Goal: Task Accomplishment & Management: Manage account settings

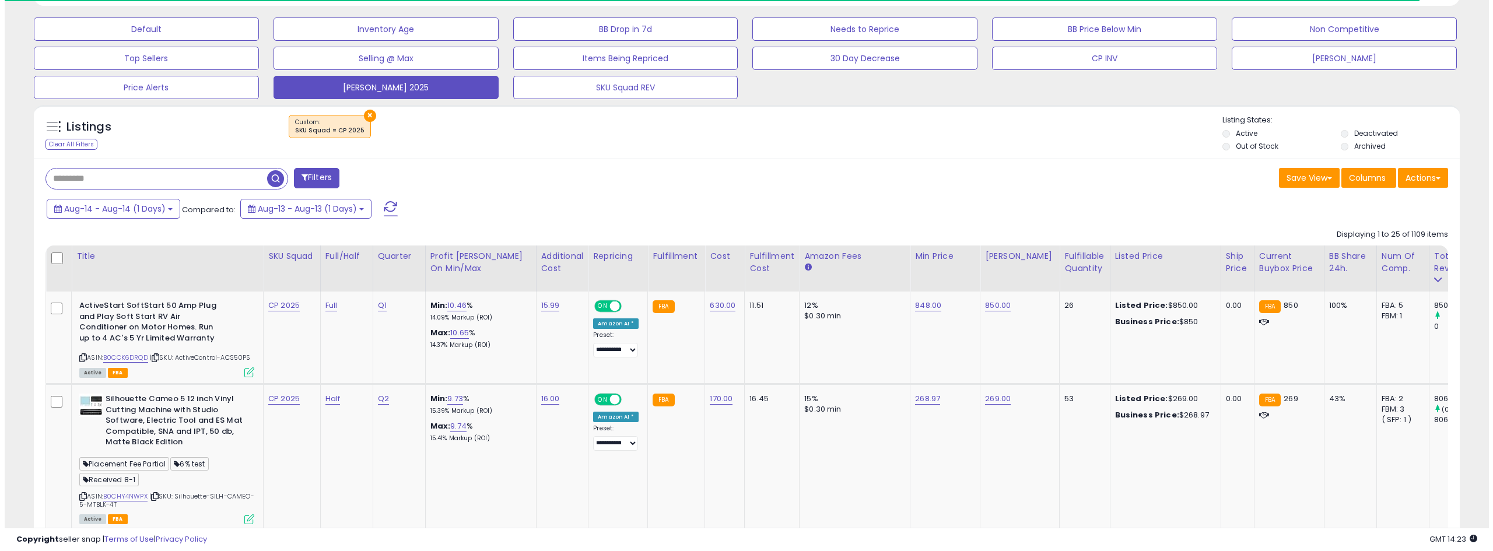
scroll to position [292, 0]
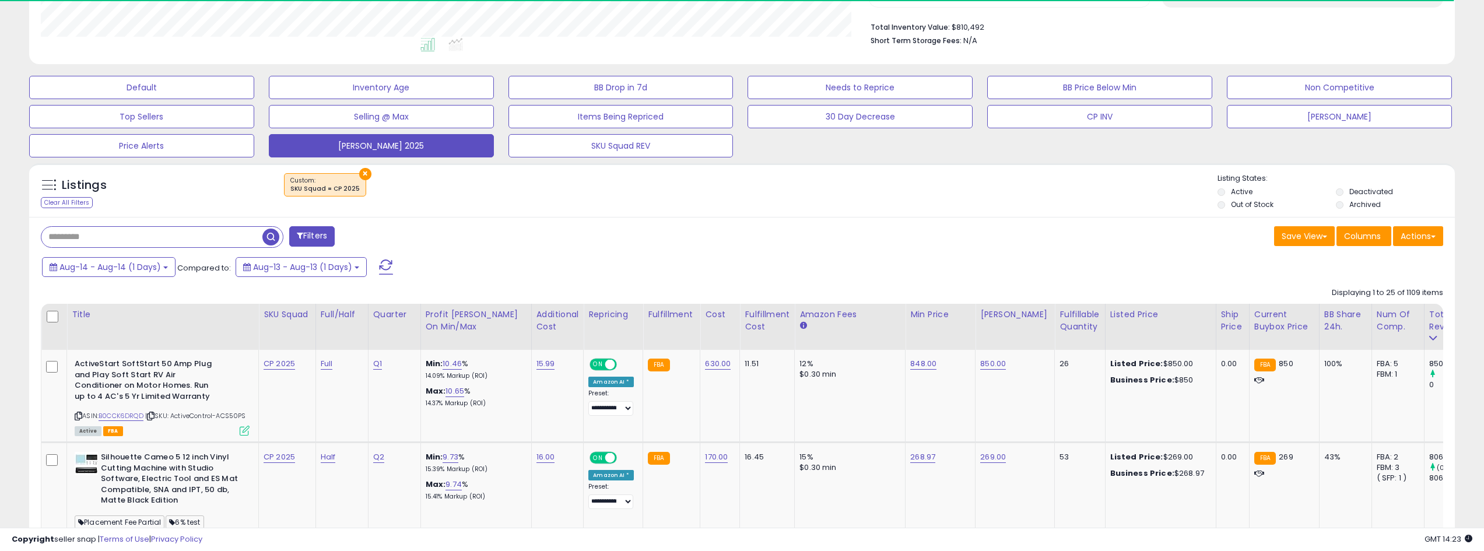
drag, startPoint x: 392, startPoint y: 259, endPoint x: 842, endPoint y: 260, distance: 450.1
click at [392, 259] on button at bounding box center [385, 266] width 29 height 23
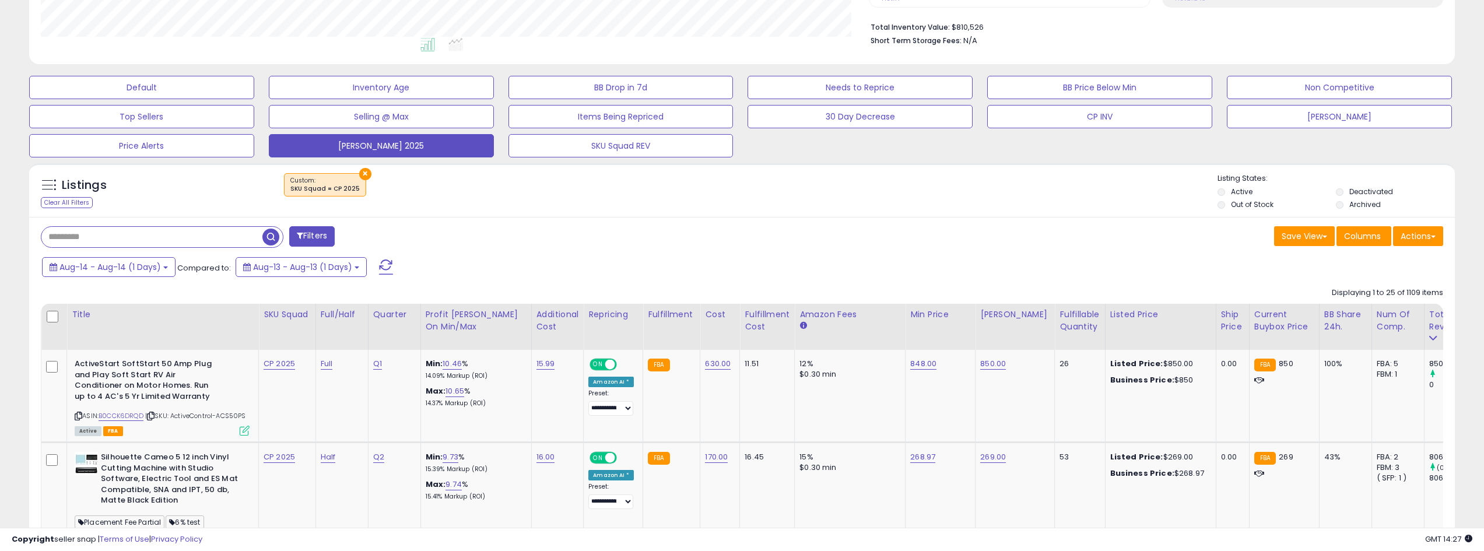
click at [389, 271] on span at bounding box center [386, 266] width 14 height 15
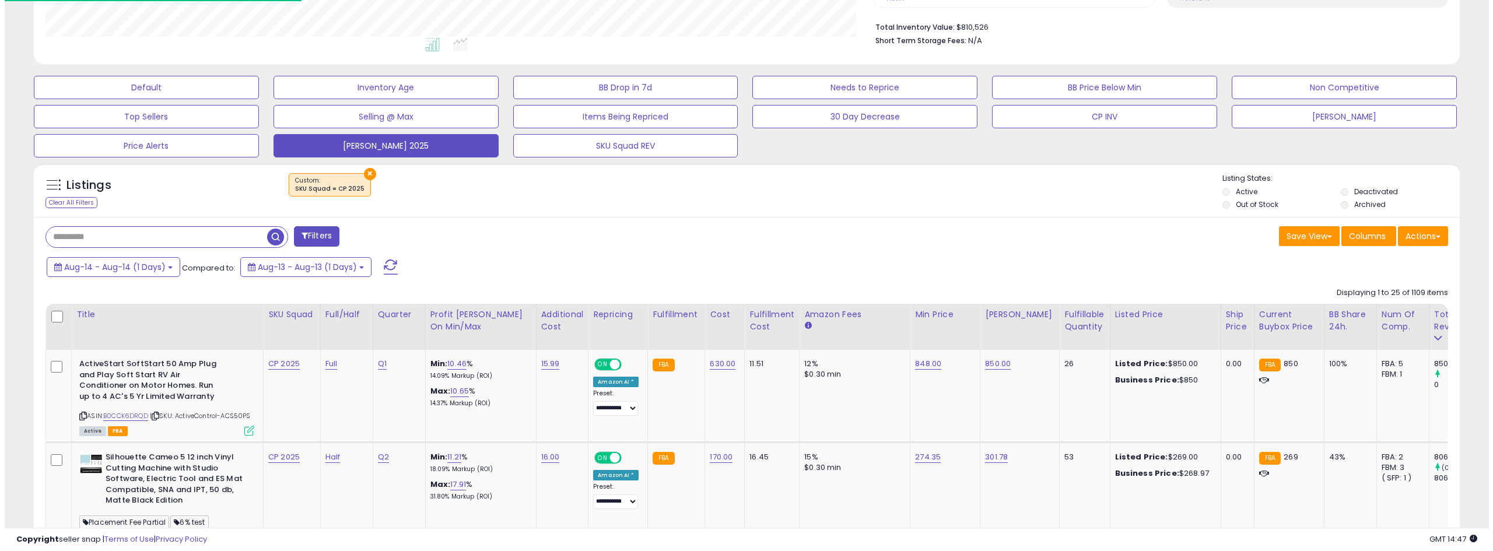
scroll to position [233, 0]
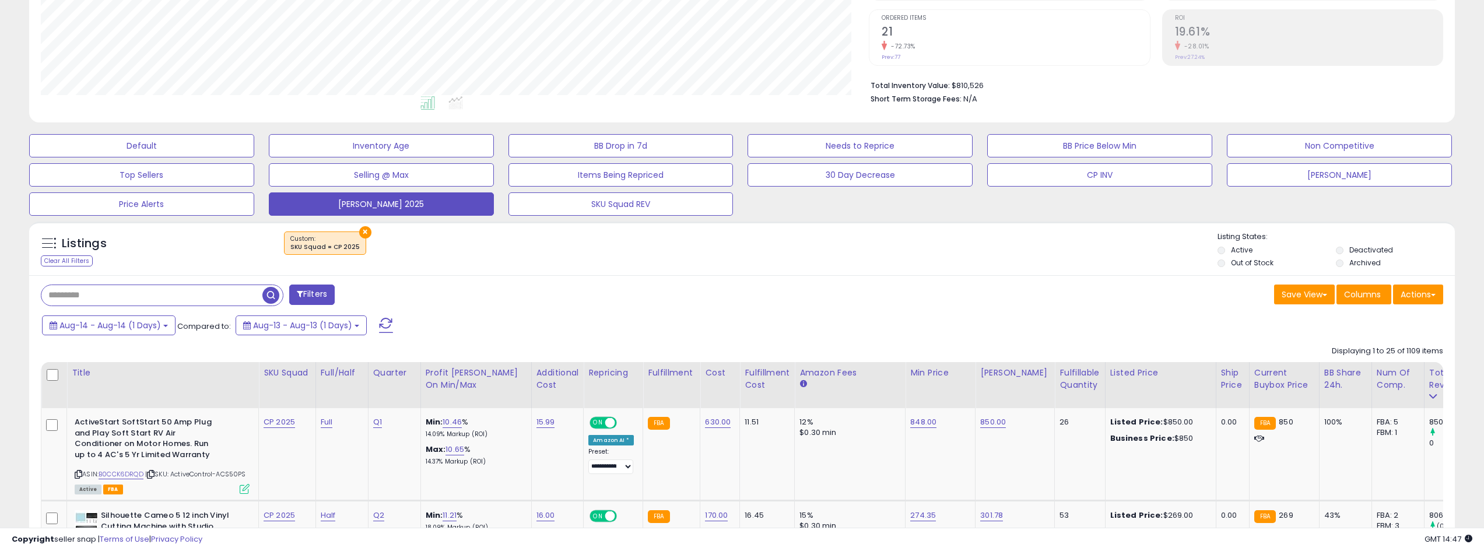
click at [385, 321] on span at bounding box center [386, 325] width 14 height 15
click at [381, 321] on span at bounding box center [386, 325] width 14 height 15
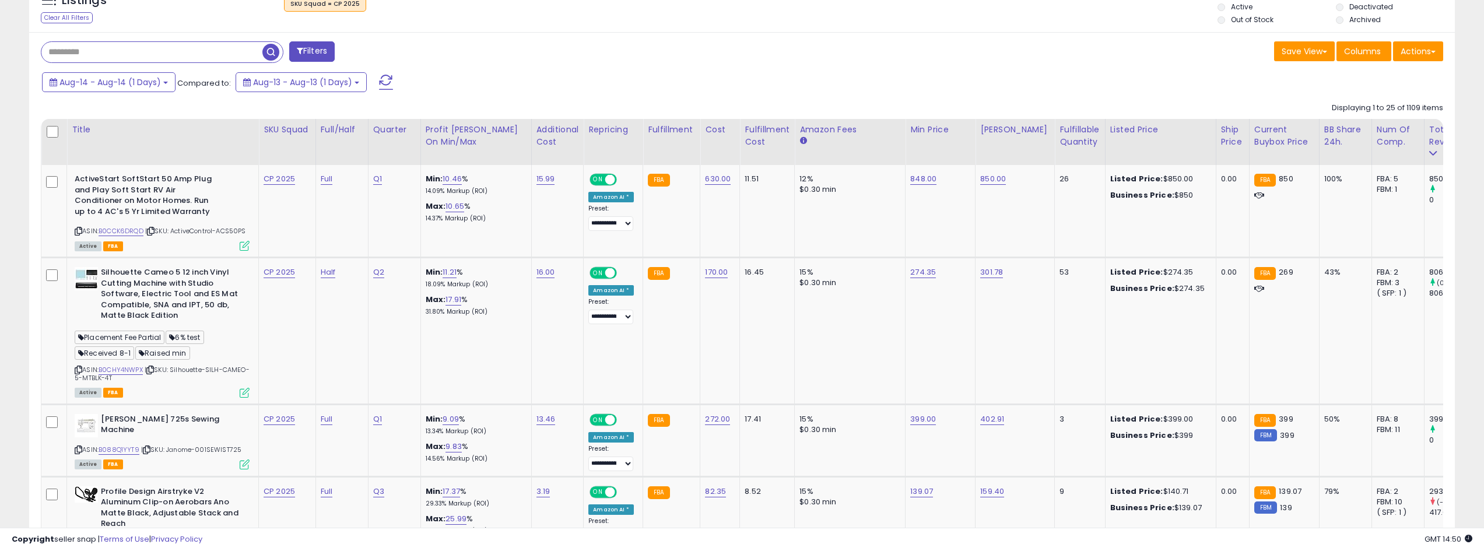
scroll to position [525, 0]
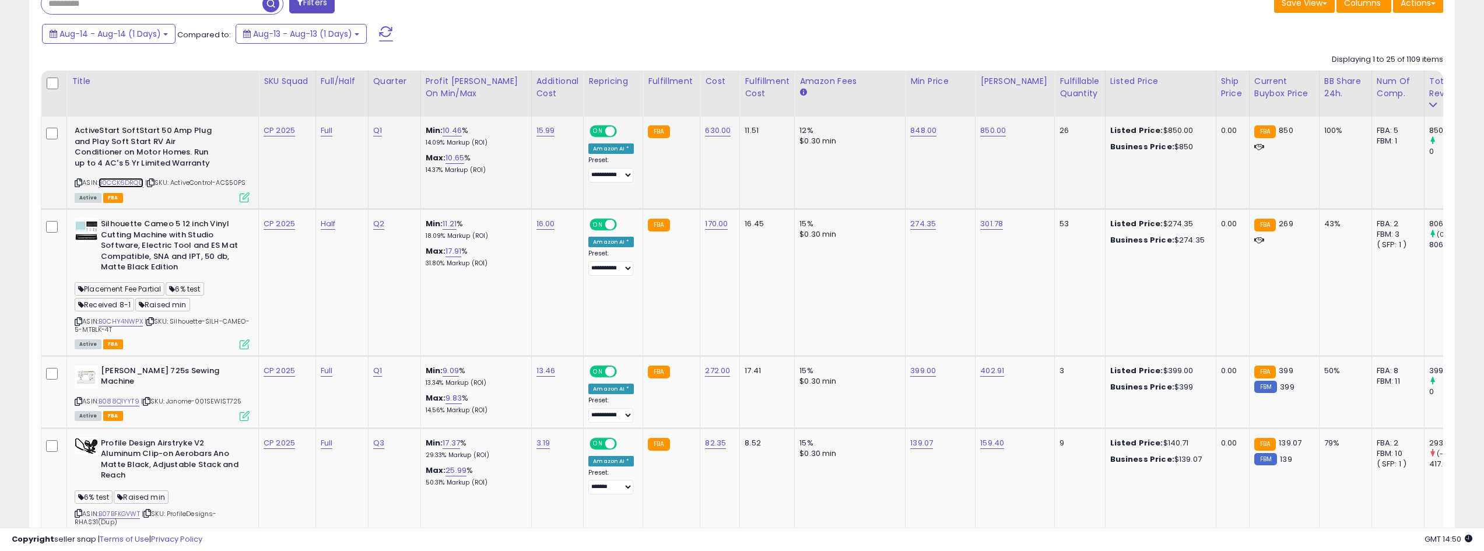
click at [133, 185] on link "B0CCK6DRQD" at bounding box center [121, 183] width 45 height 10
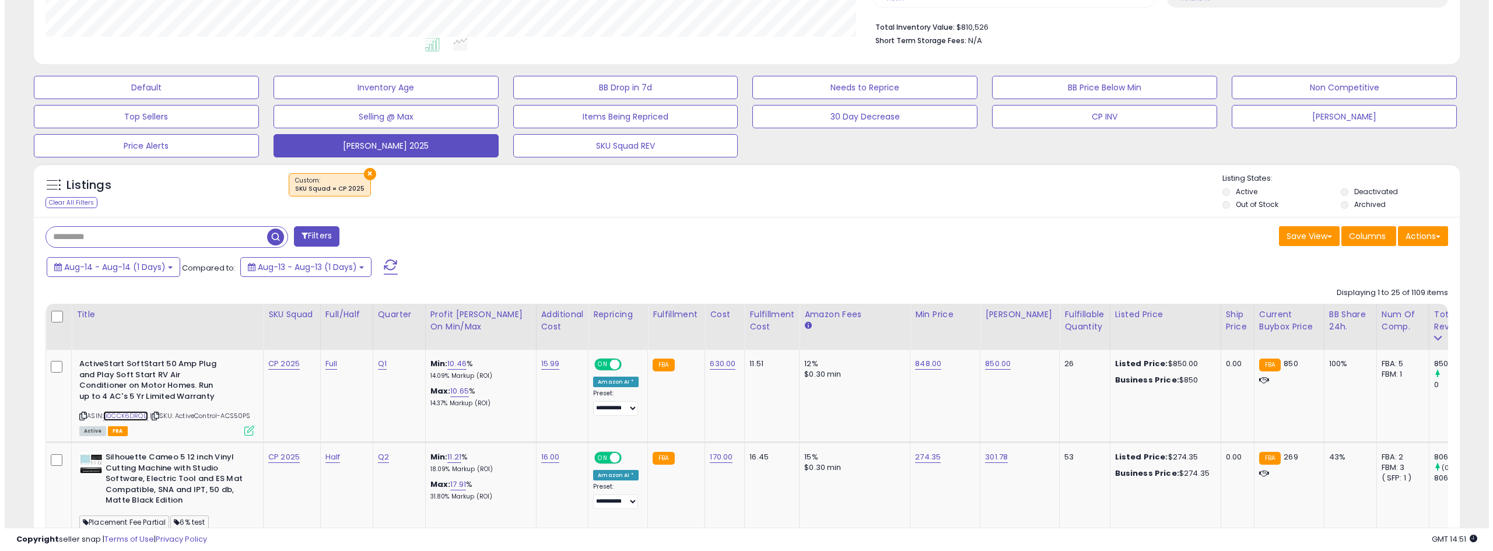
scroll to position [233, 0]
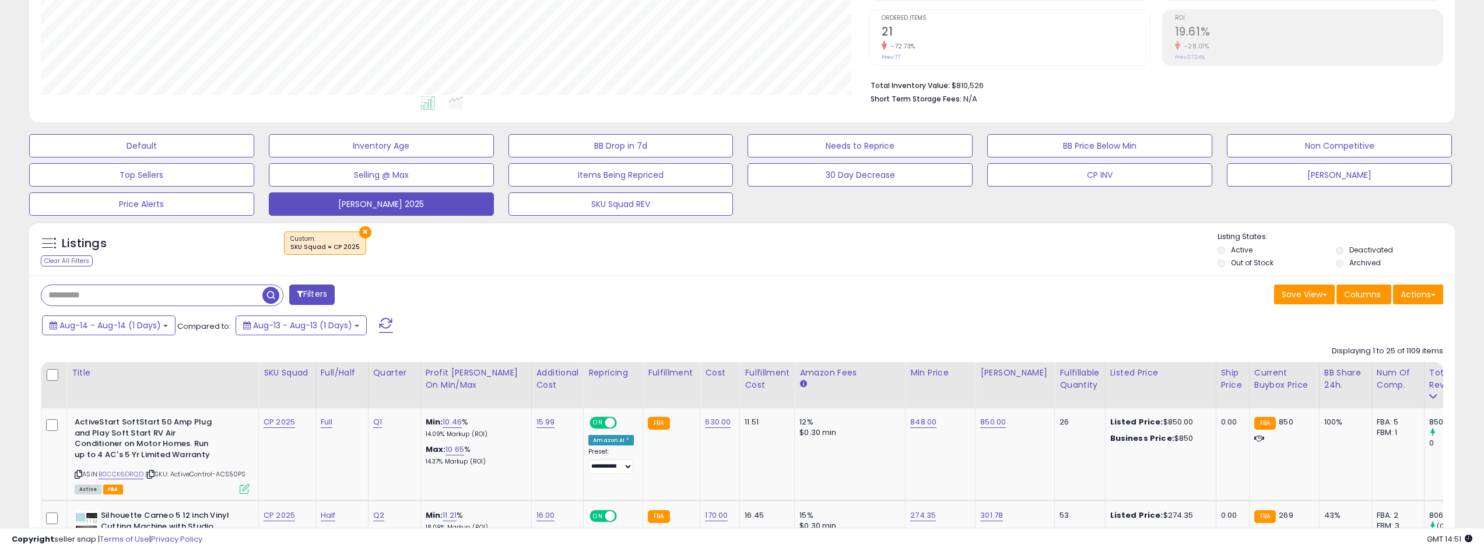
click at [375, 324] on button at bounding box center [385, 325] width 29 height 23
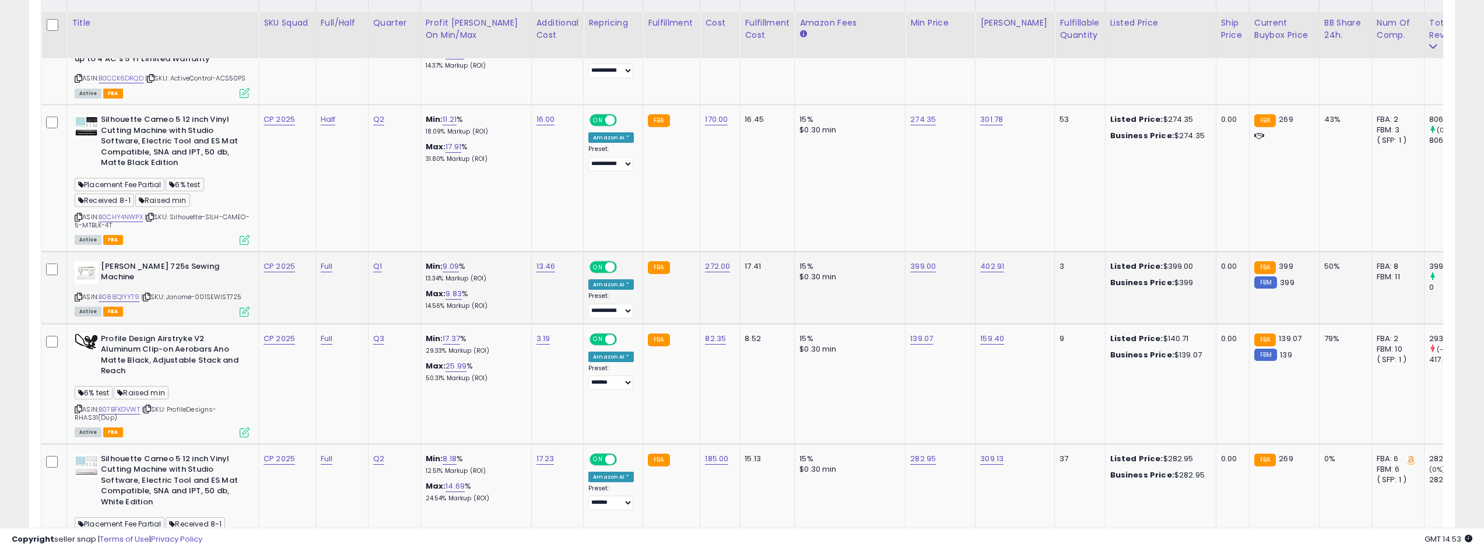
scroll to position [641, 0]
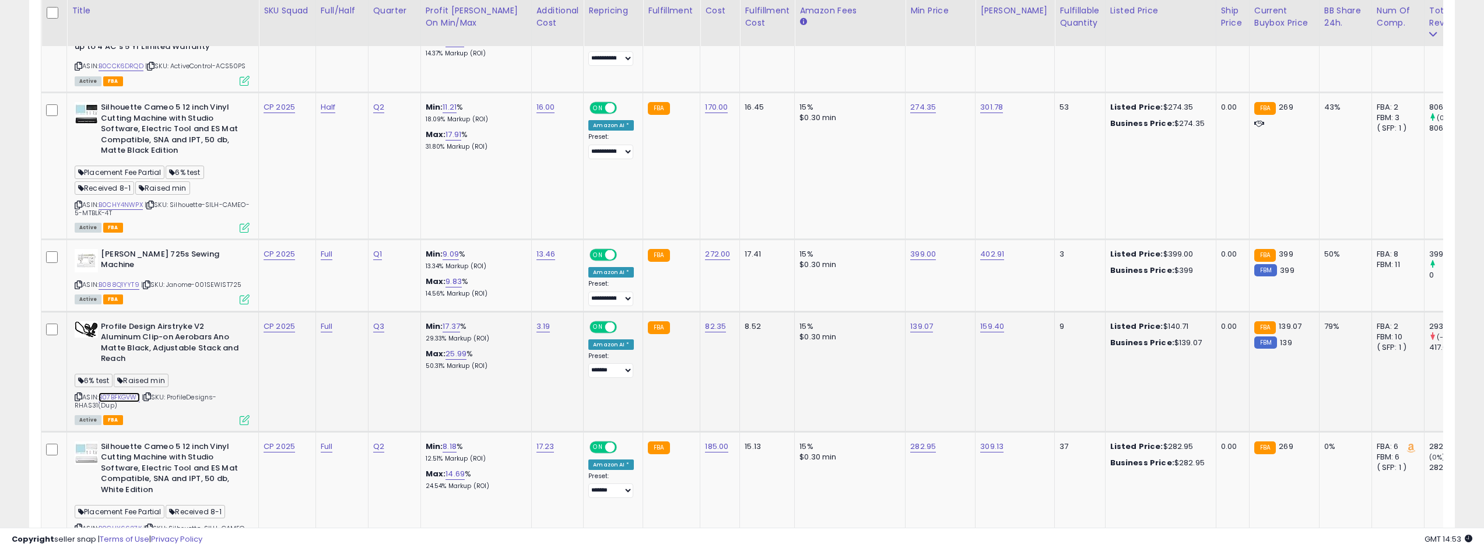
click at [111, 402] on link "B07BFKGVWT" at bounding box center [119, 397] width 41 height 10
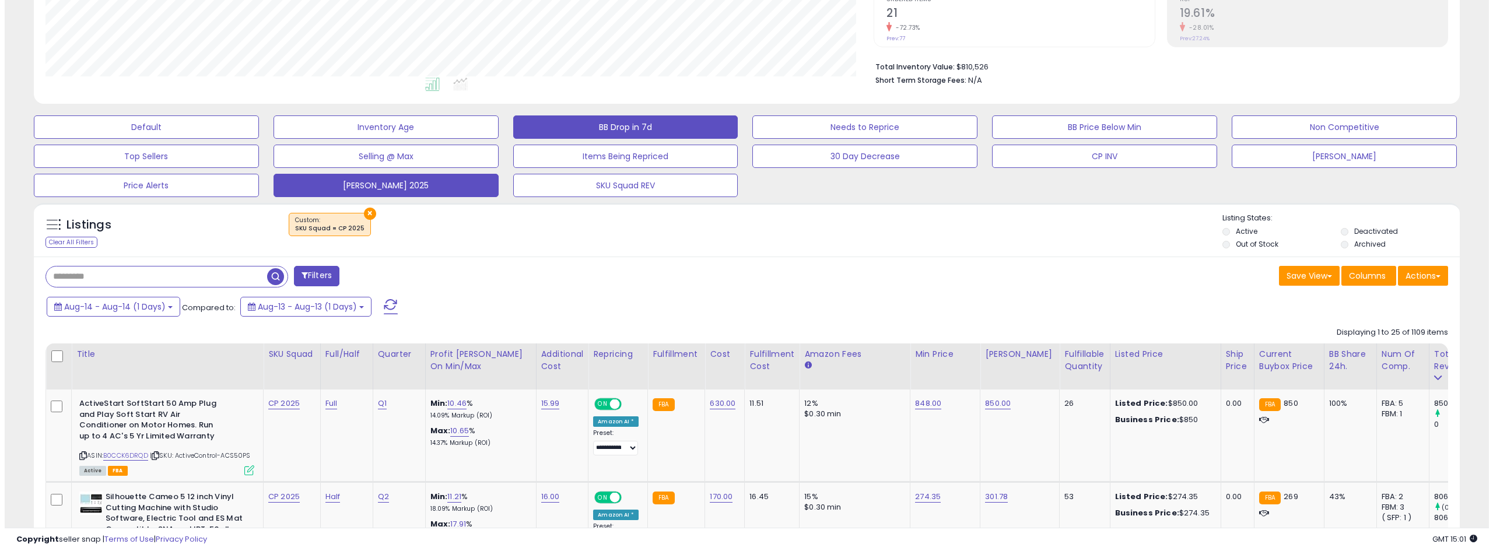
scroll to position [233, 0]
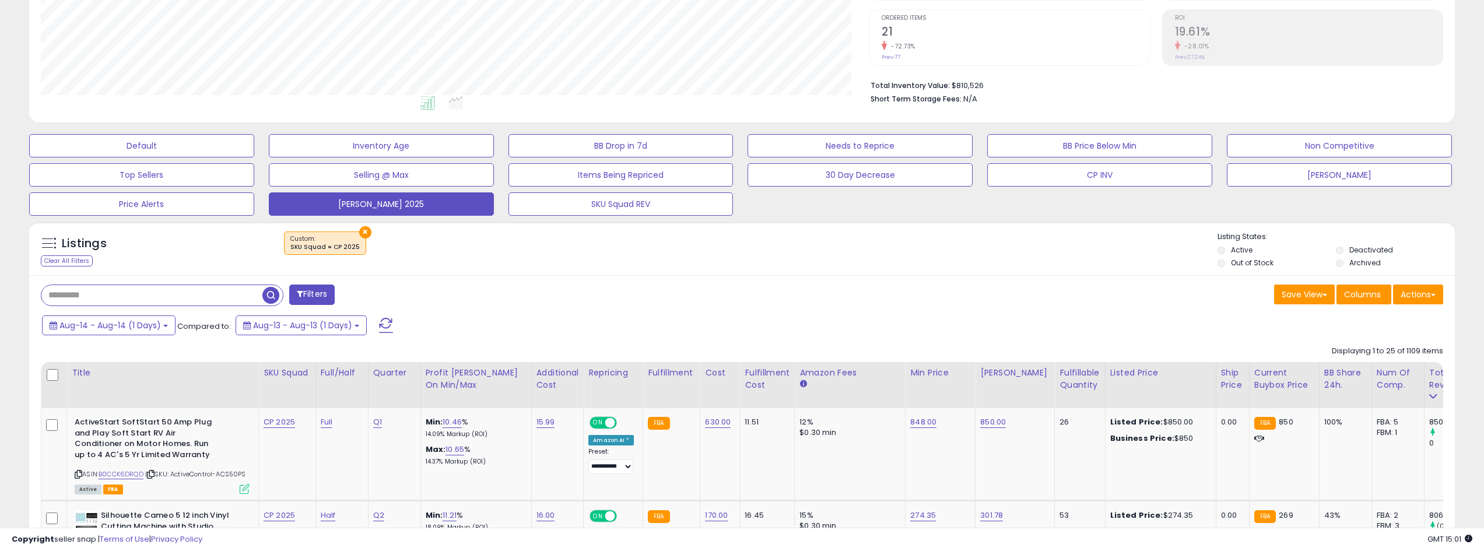
click at [385, 324] on span at bounding box center [386, 325] width 14 height 15
click at [382, 321] on span at bounding box center [386, 325] width 14 height 15
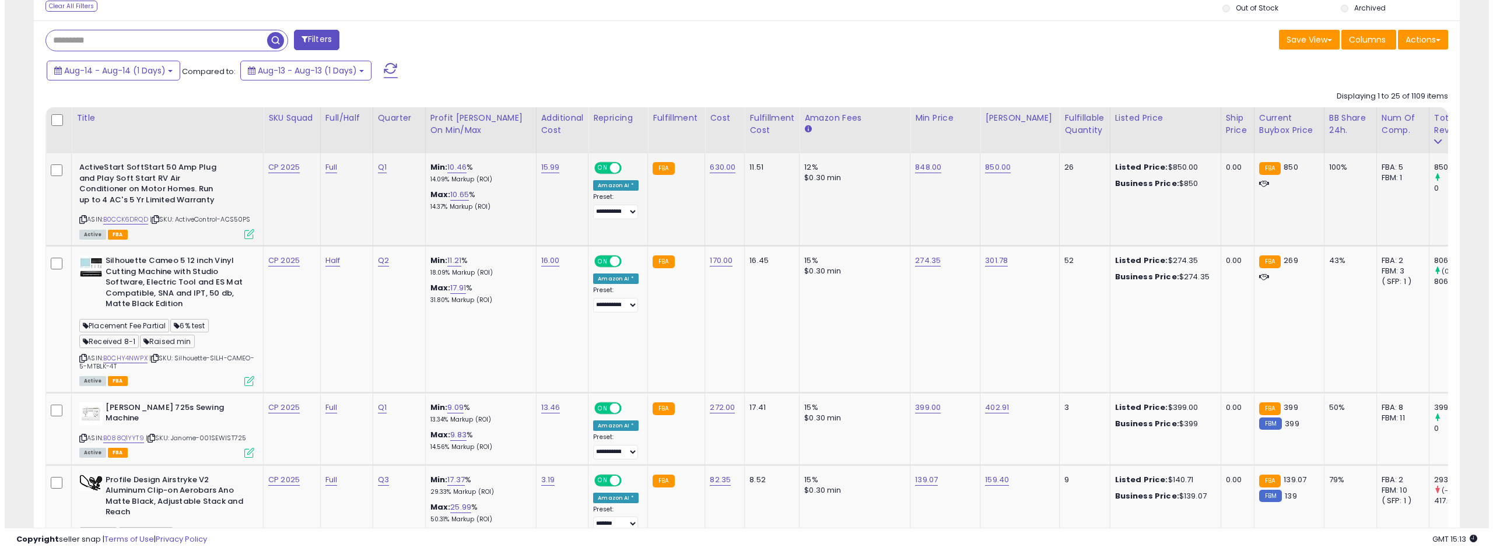
scroll to position [525, 0]
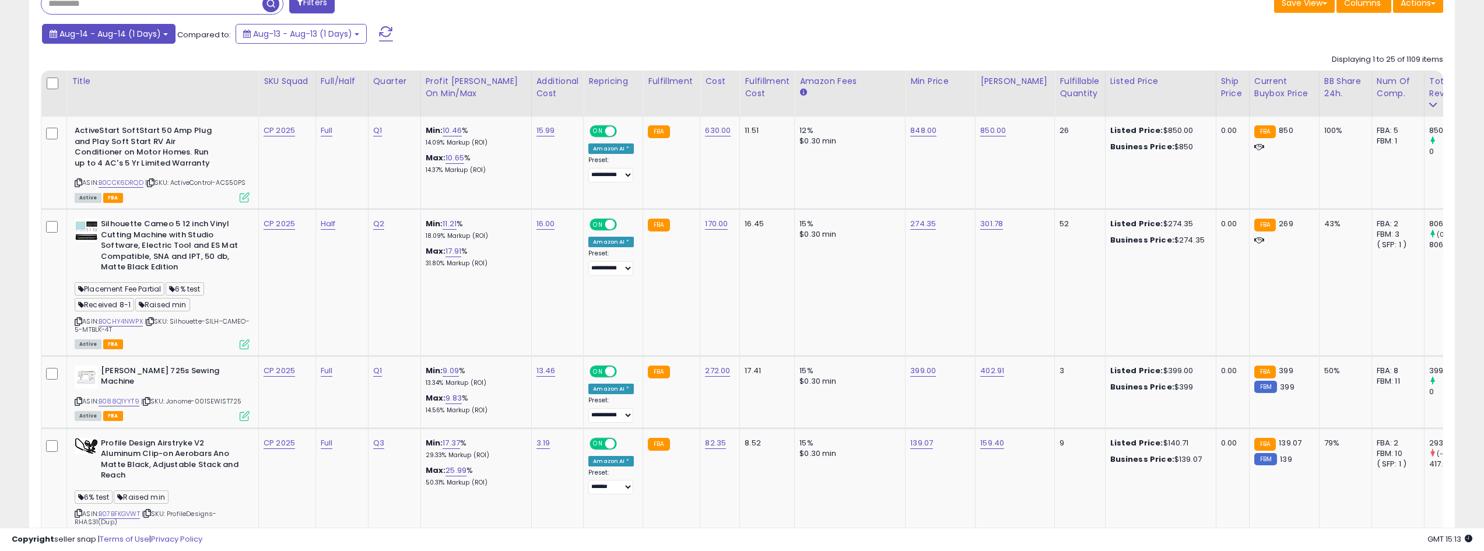
click at [163, 34] on b at bounding box center [165, 34] width 5 height 2
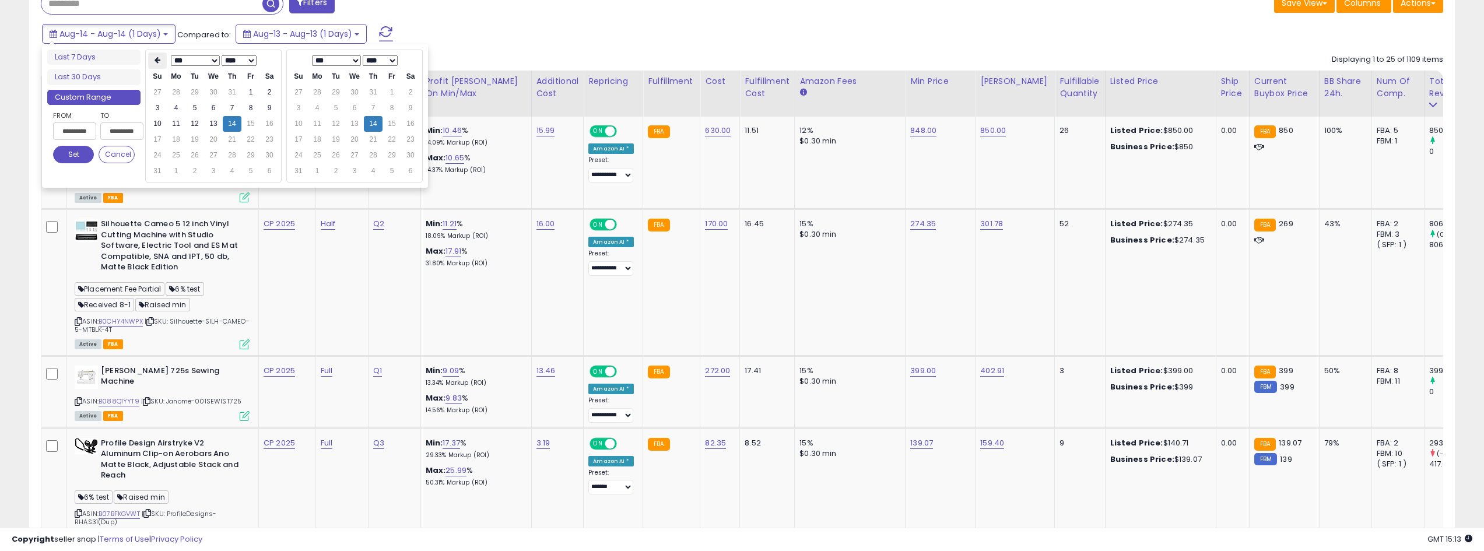
click at [162, 64] on th at bounding box center [157, 60] width 19 height 16
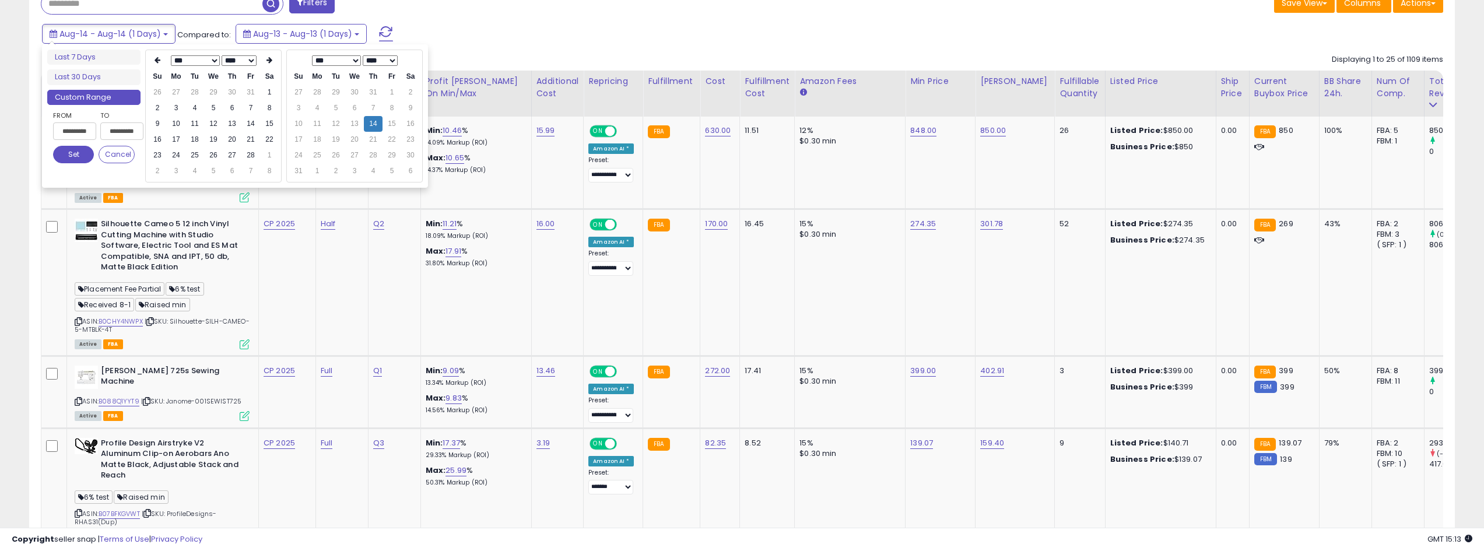
click at [162, 64] on th at bounding box center [157, 60] width 19 height 16
click at [215, 92] on td "1" at bounding box center [213, 93] width 19 height 16
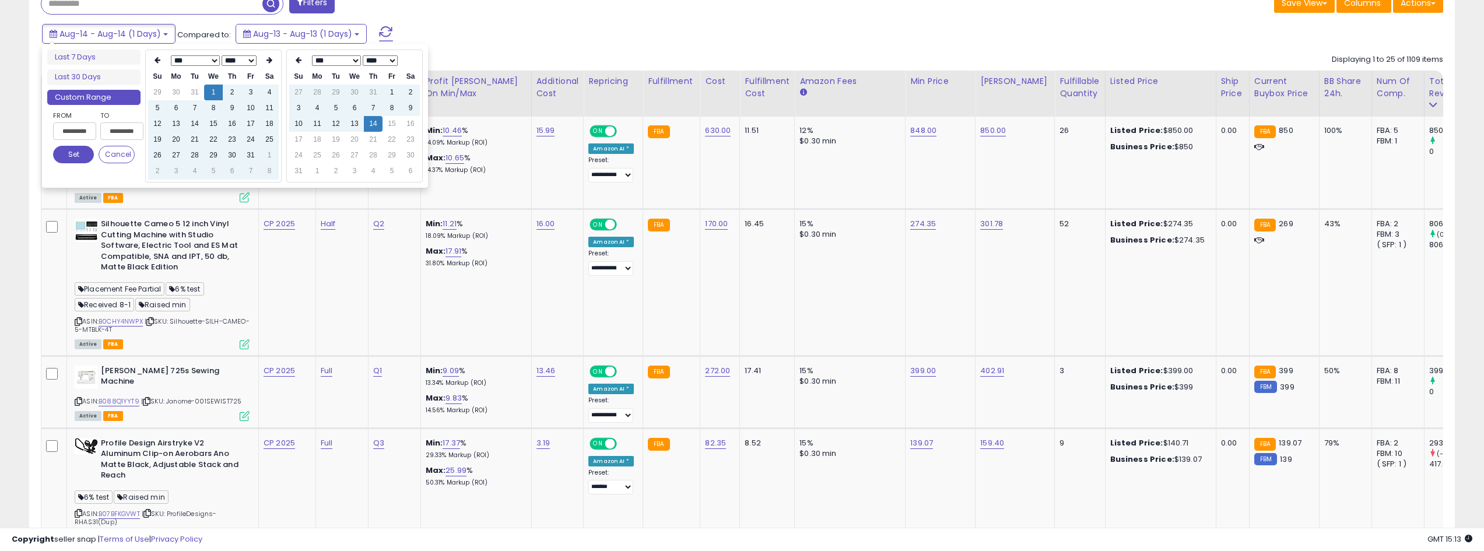
type input "**********"
click at [79, 156] on button "Set" at bounding box center [73, 154] width 41 height 17
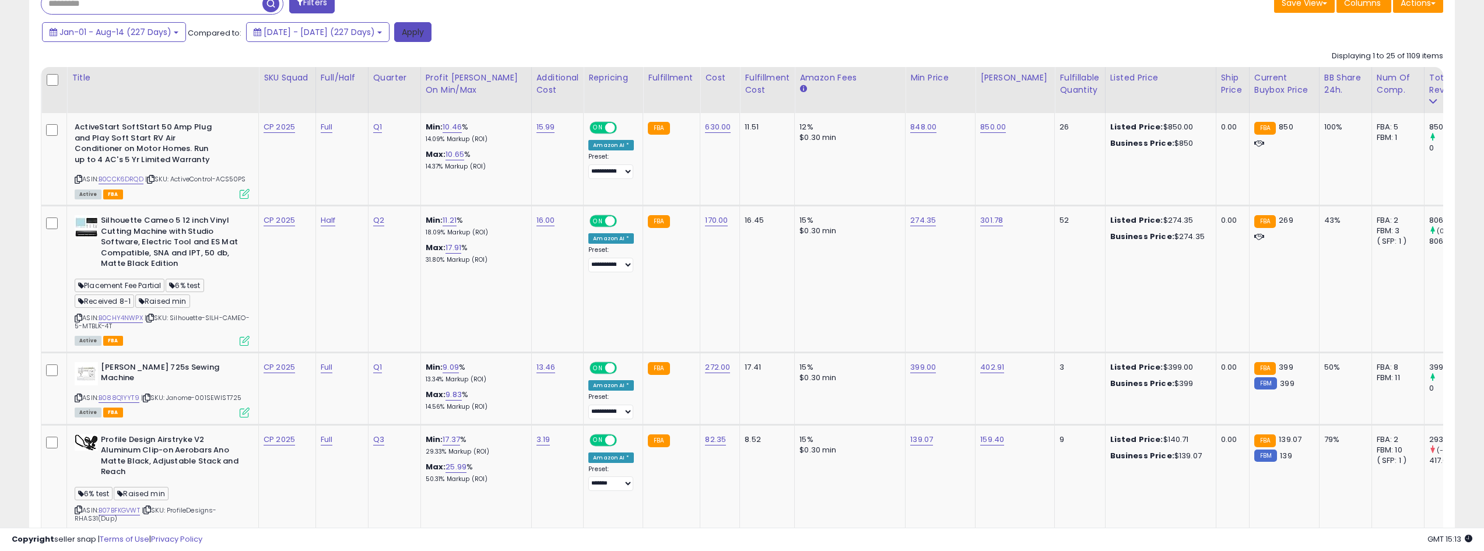
click at [431, 30] on button "Apply" at bounding box center [412, 32] width 37 height 20
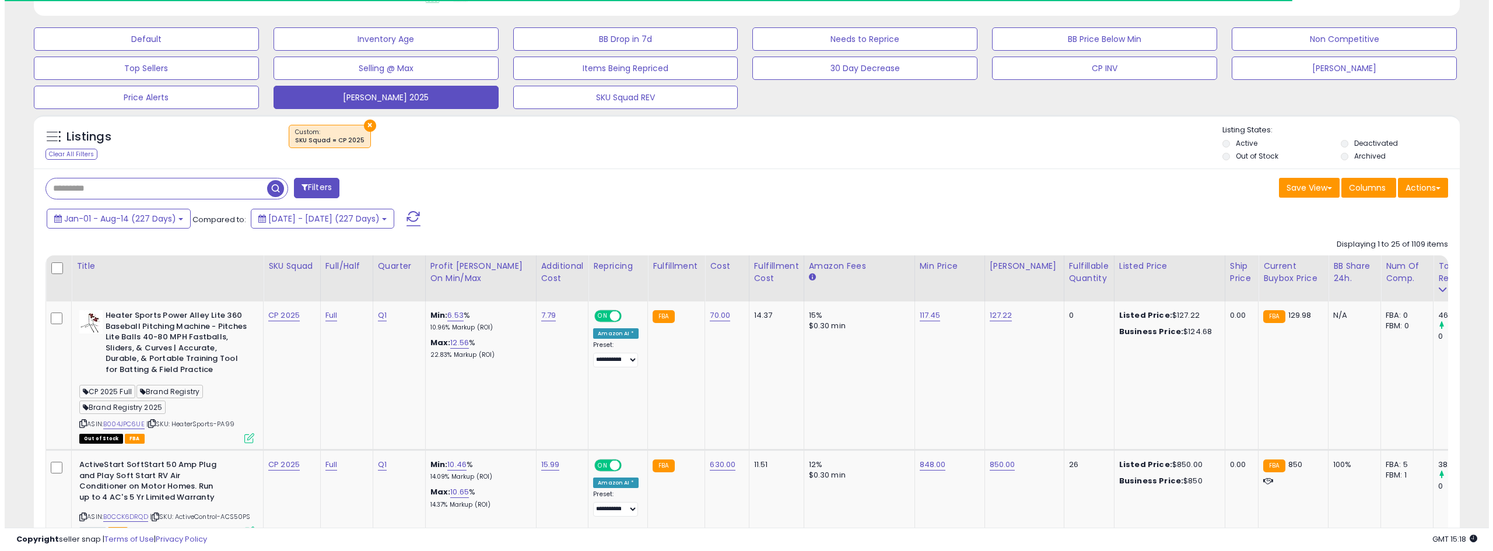
scroll to position [350, 0]
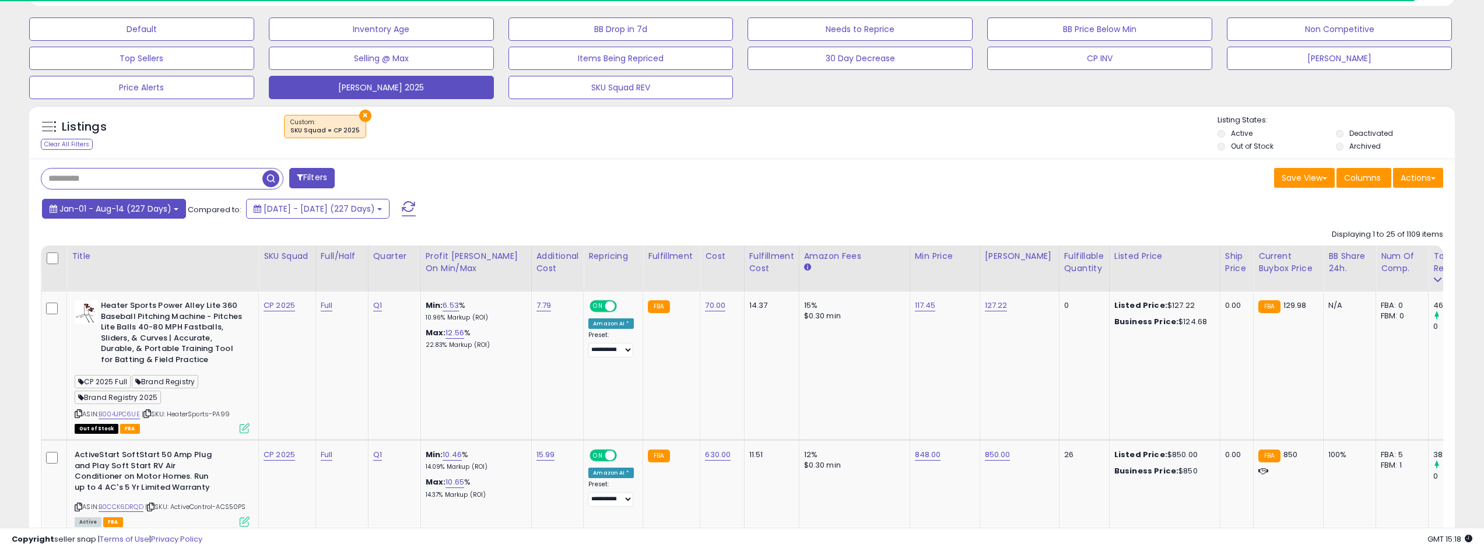
click at [178, 213] on button "Jan-01 - Aug-14 (227 Days)" at bounding box center [114, 209] width 144 height 20
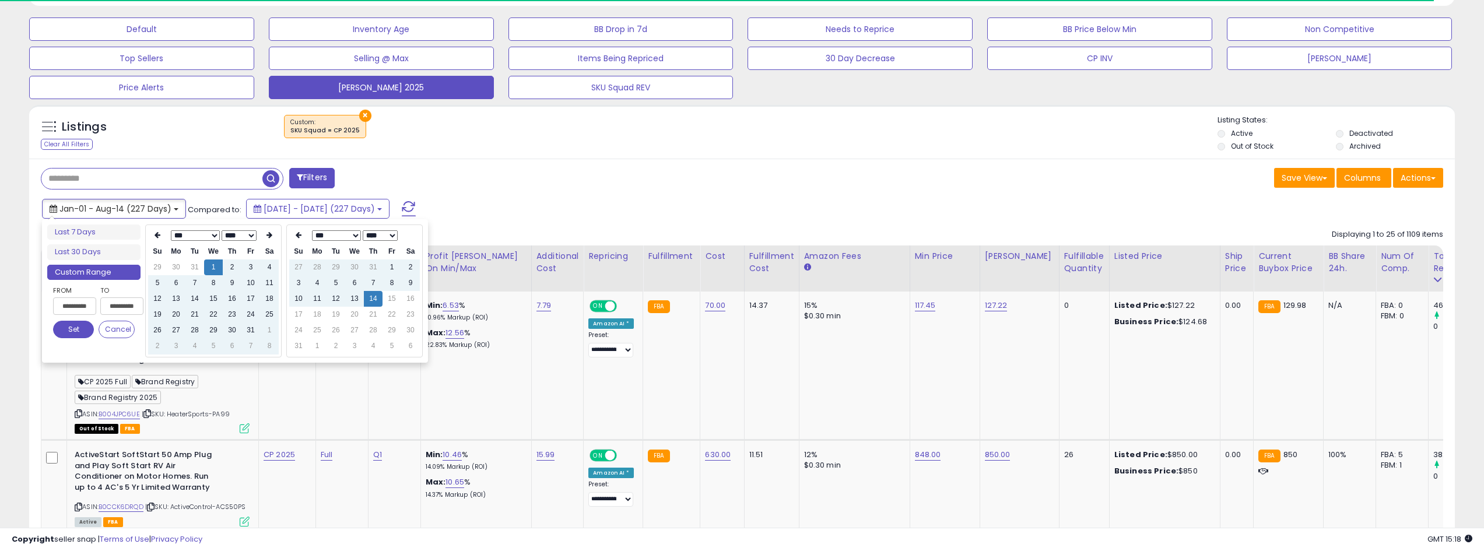
type input "**********"
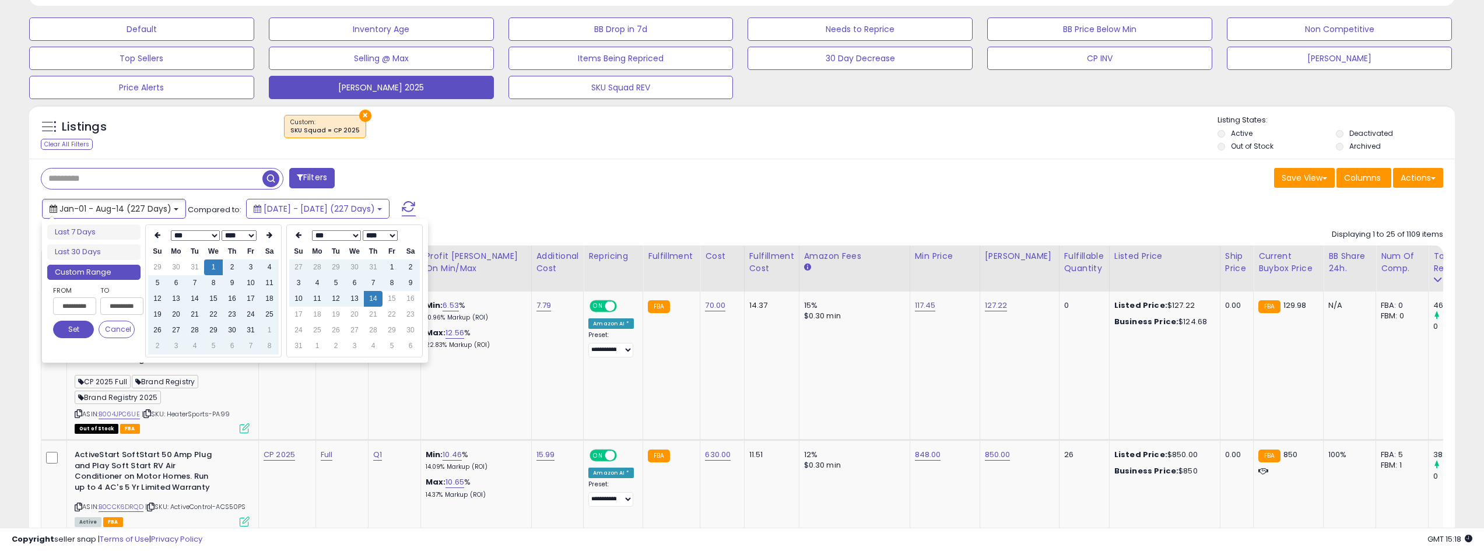
type input "**********"
click at [271, 233] on icon at bounding box center [269, 234] width 6 height 7
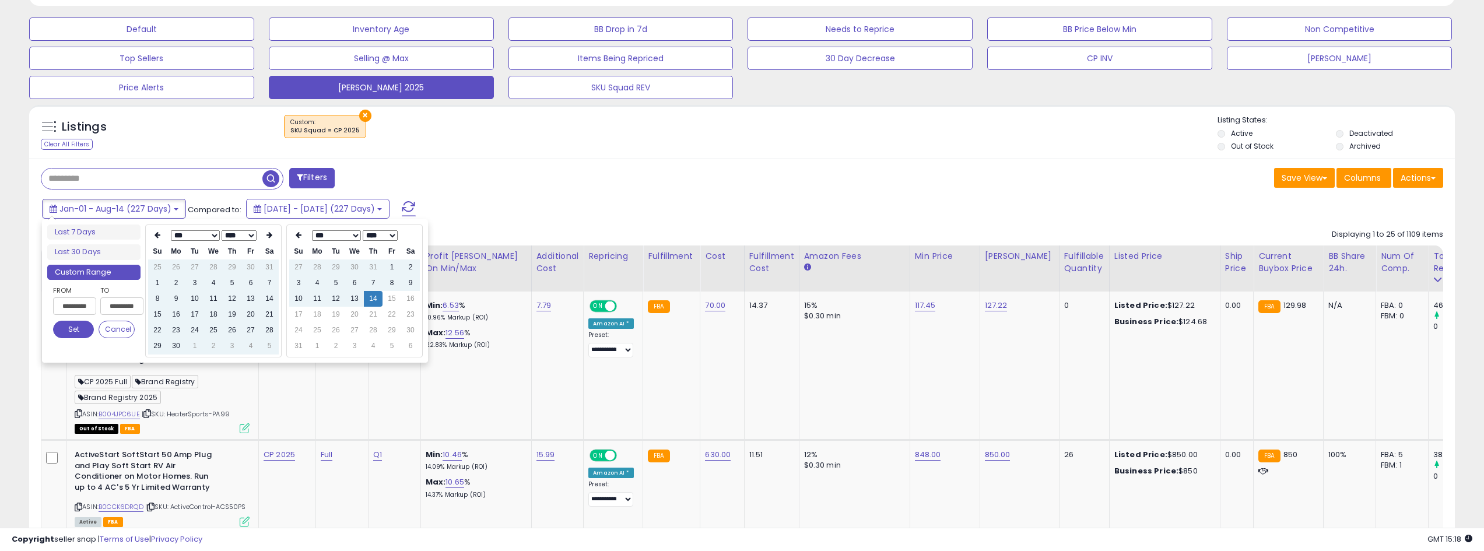
click at [271, 233] on icon at bounding box center [269, 234] width 6 height 7
type input "**********"
click at [233, 302] on td "14" at bounding box center [232, 299] width 19 height 16
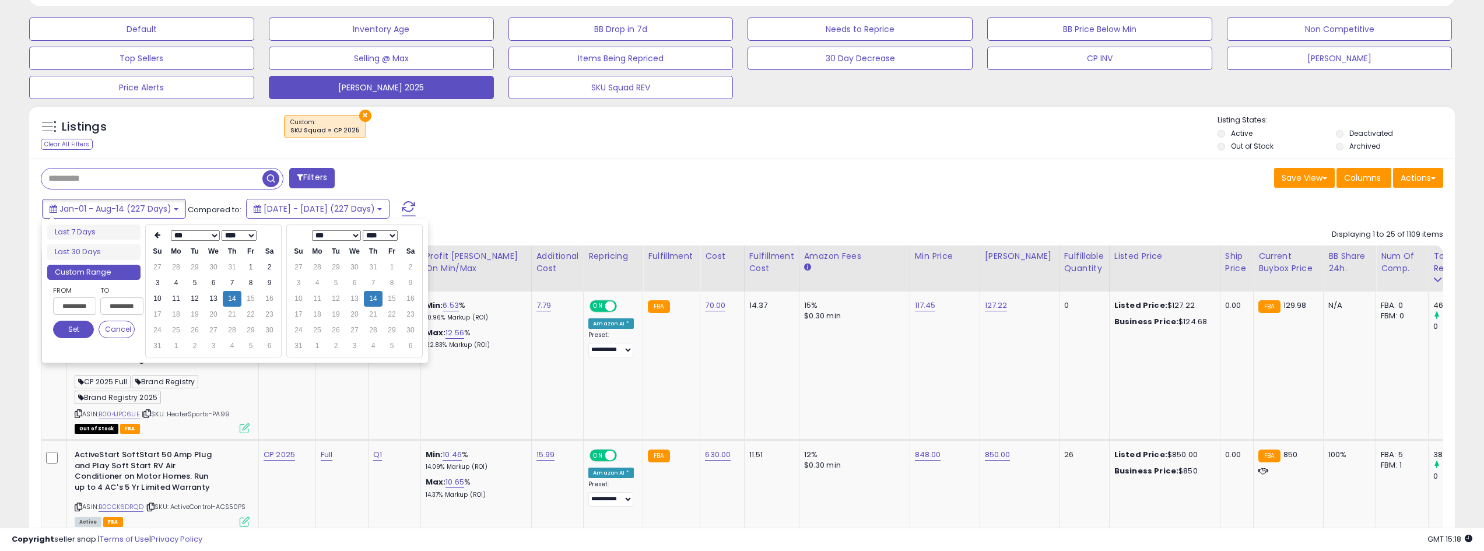
click at [61, 329] on button "Set" at bounding box center [73, 329] width 41 height 17
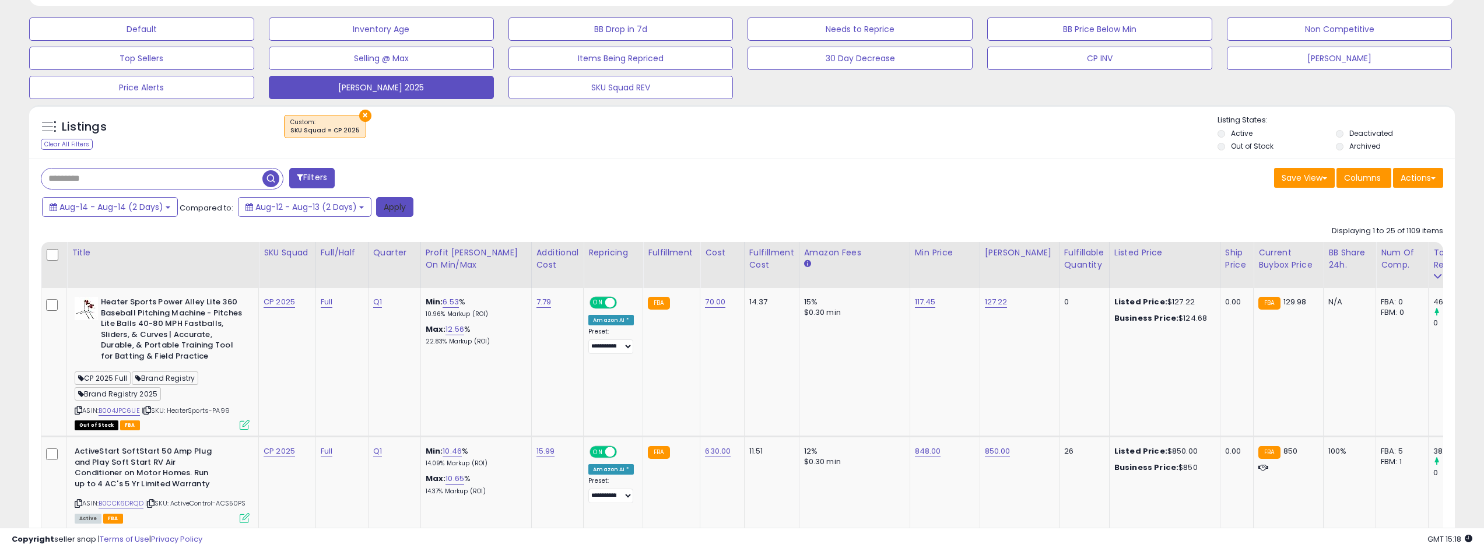
click at [406, 206] on button "Apply" at bounding box center [394, 207] width 37 height 20
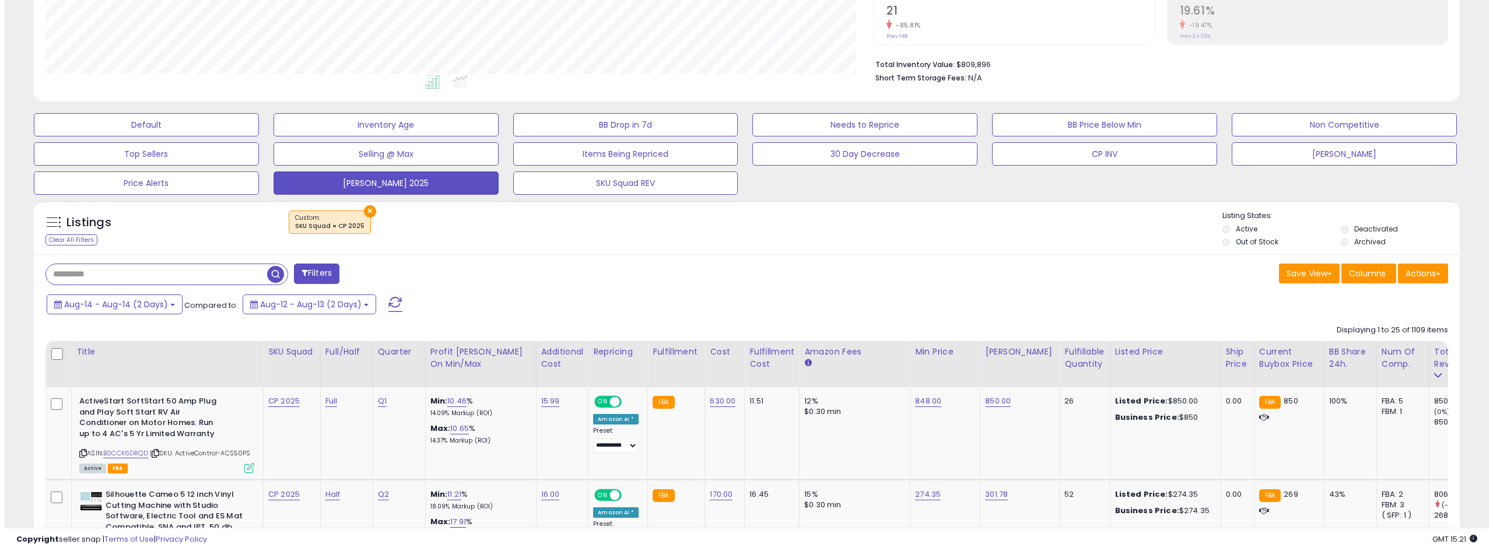
scroll to position [233, 0]
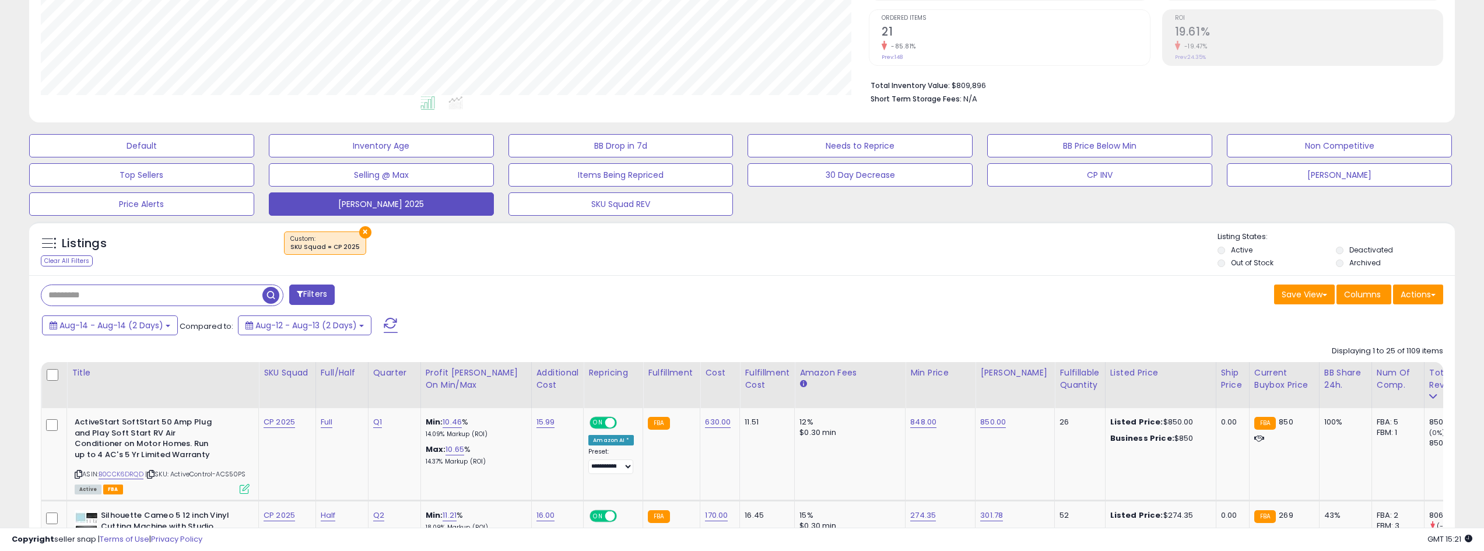
click at [388, 322] on span at bounding box center [391, 325] width 14 height 15
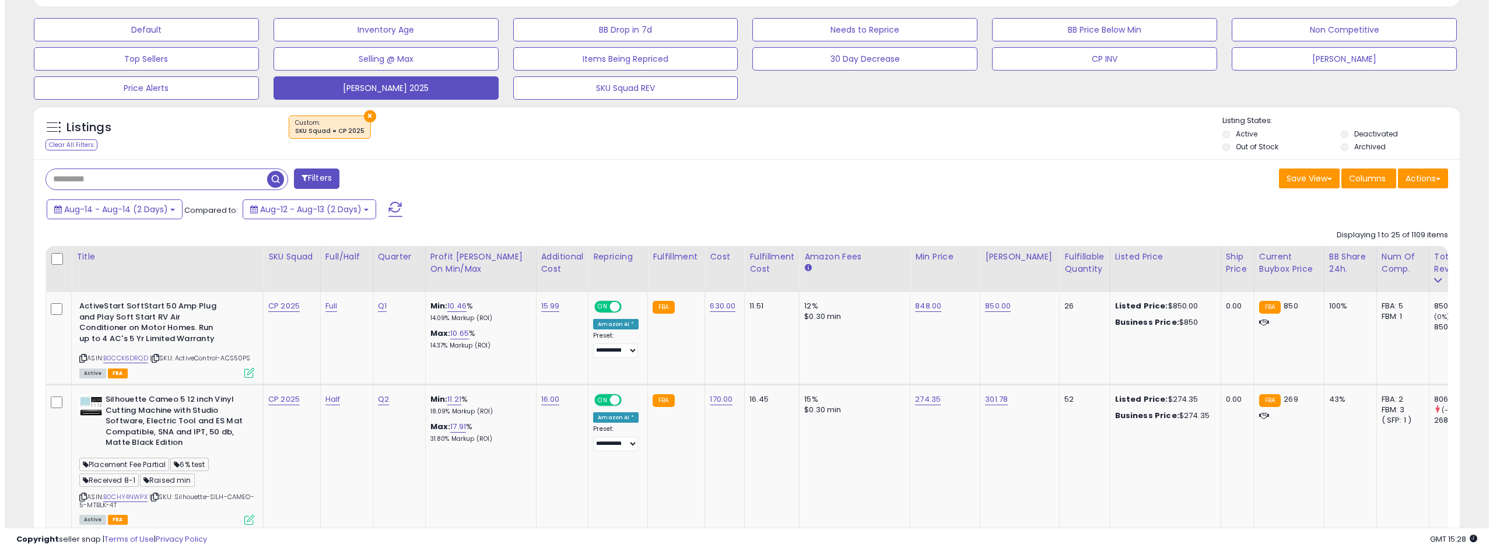
scroll to position [292, 0]
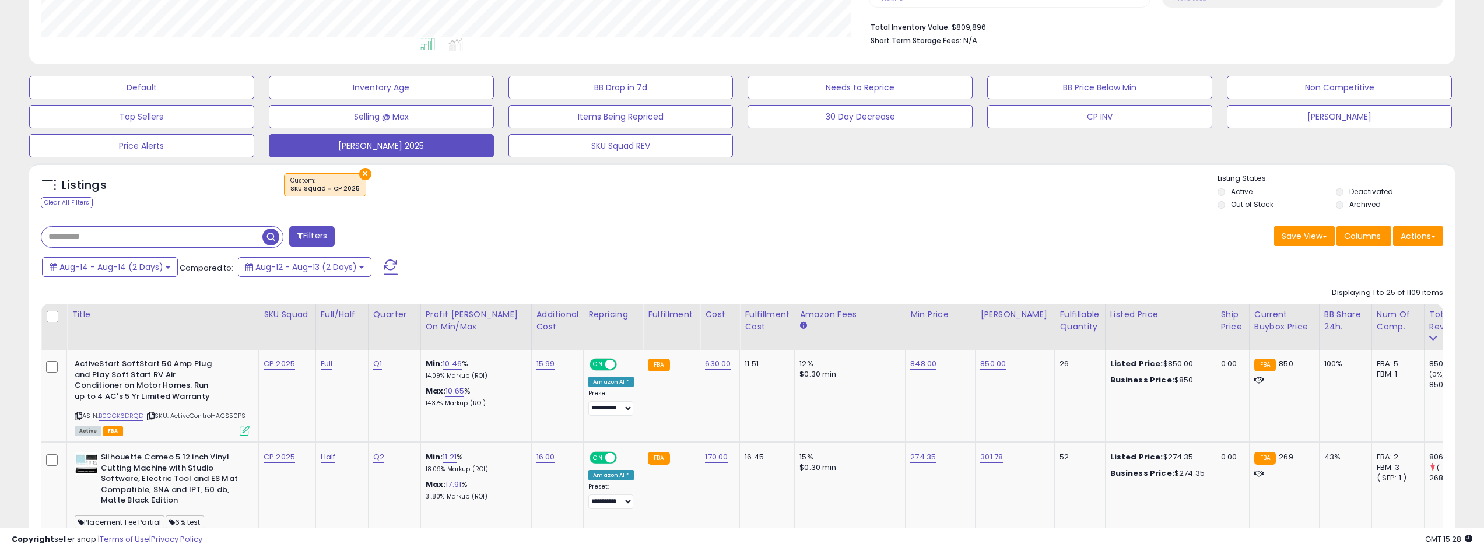
click at [390, 265] on span at bounding box center [391, 266] width 14 height 15
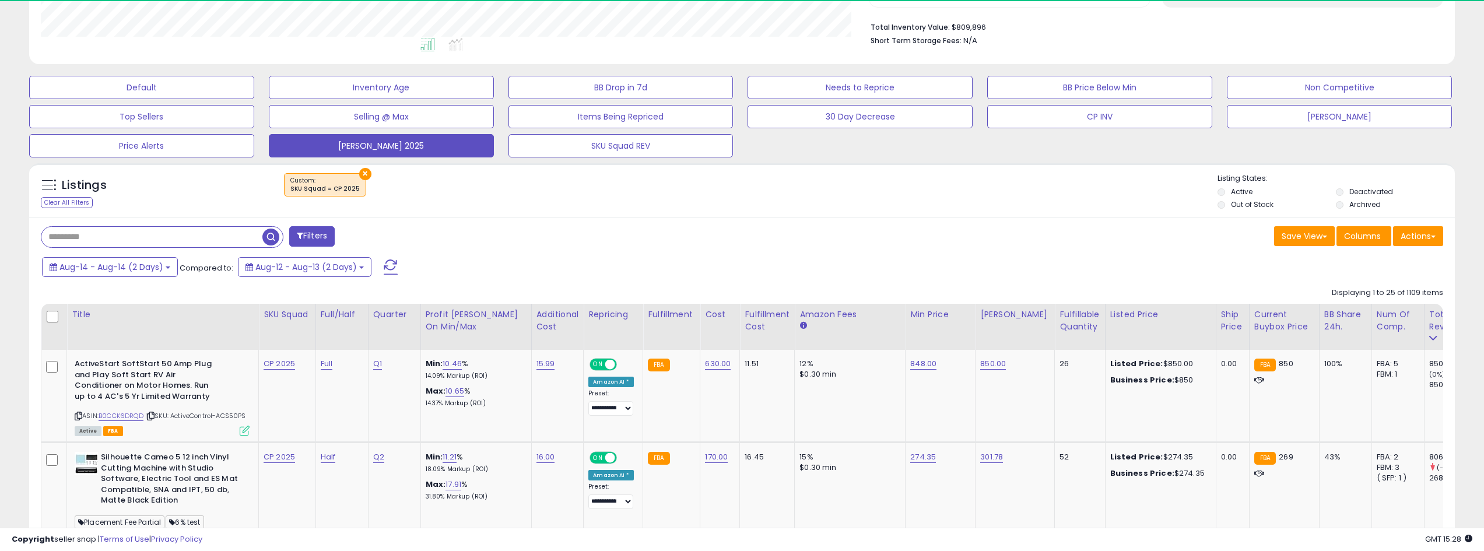
scroll to position [239, 829]
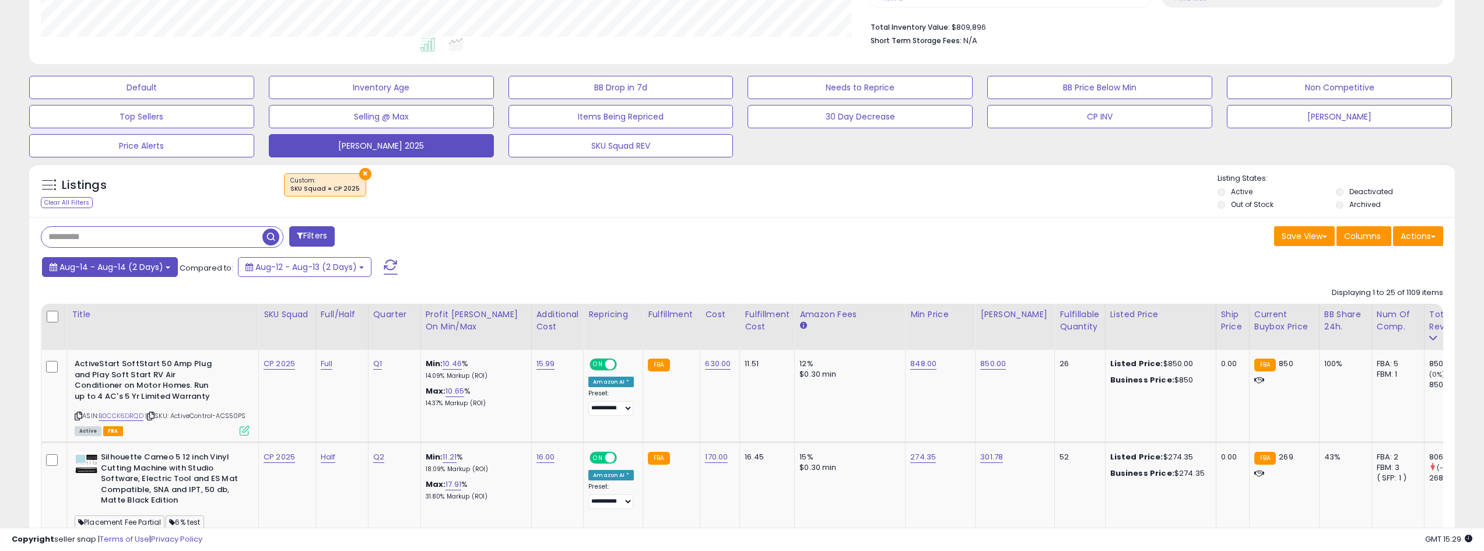
click at [166, 268] on b at bounding box center [168, 267] width 5 height 2
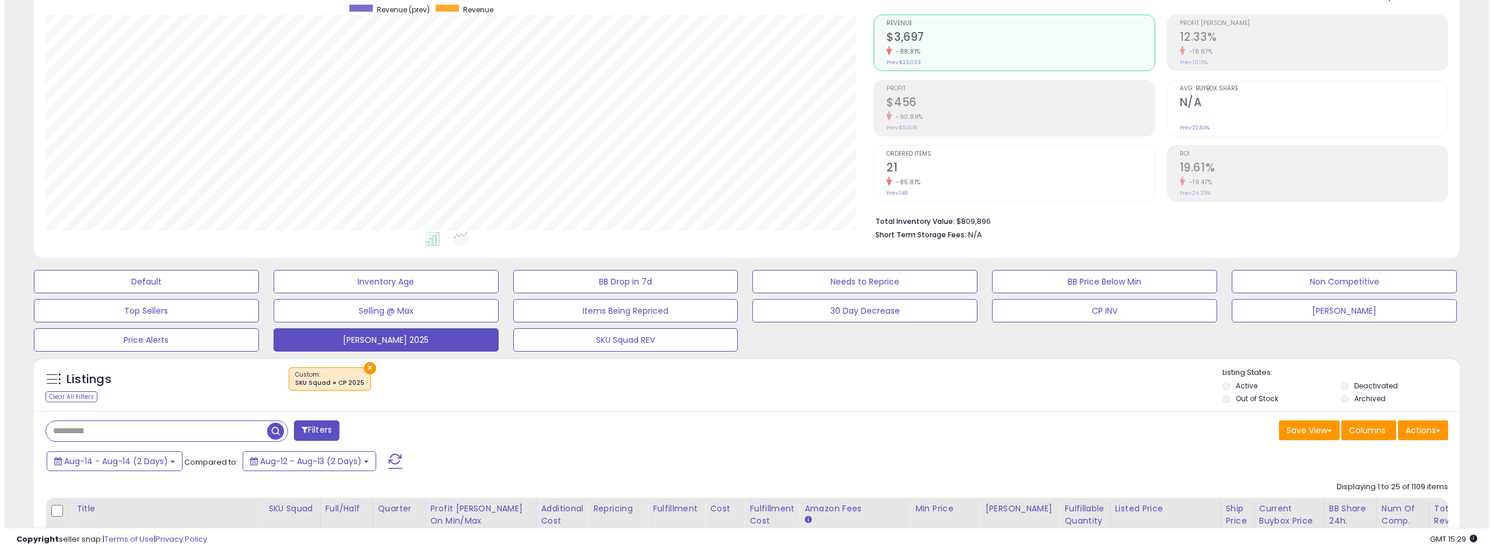
scroll to position [117, 0]
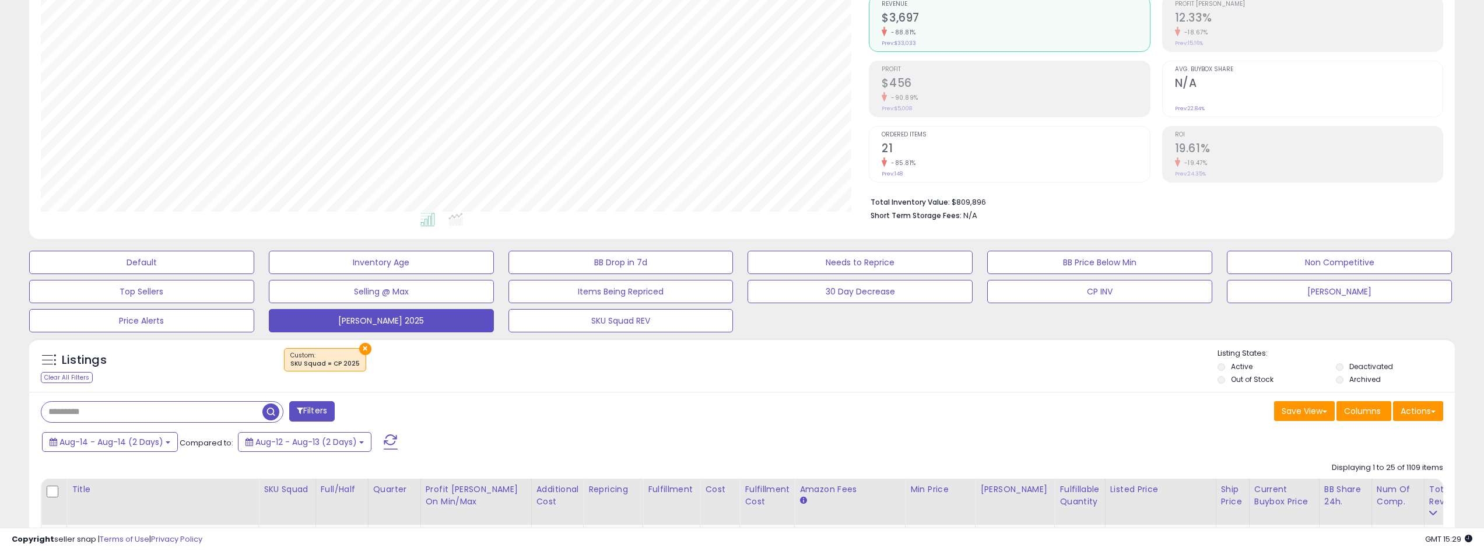
click at [398, 440] on button at bounding box center [390, 441] width 29 height 23
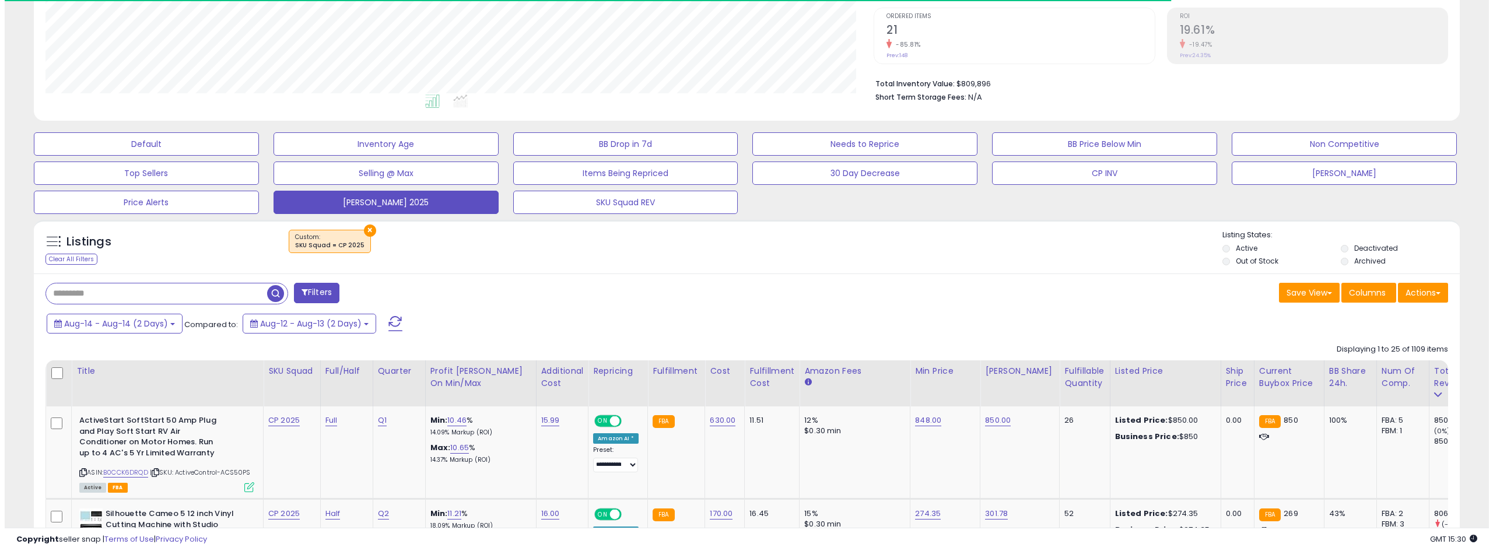
scroll to position [233, 0]
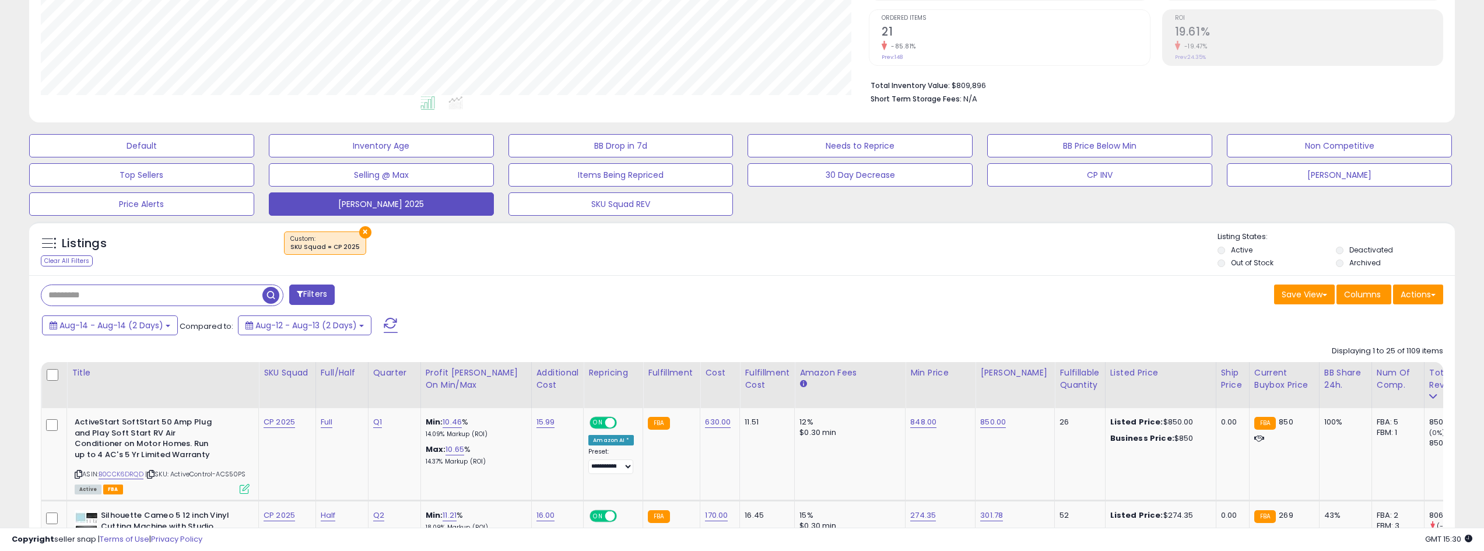
click at [388, 326] on span at bounding box center [391, 325] width 14 height 15
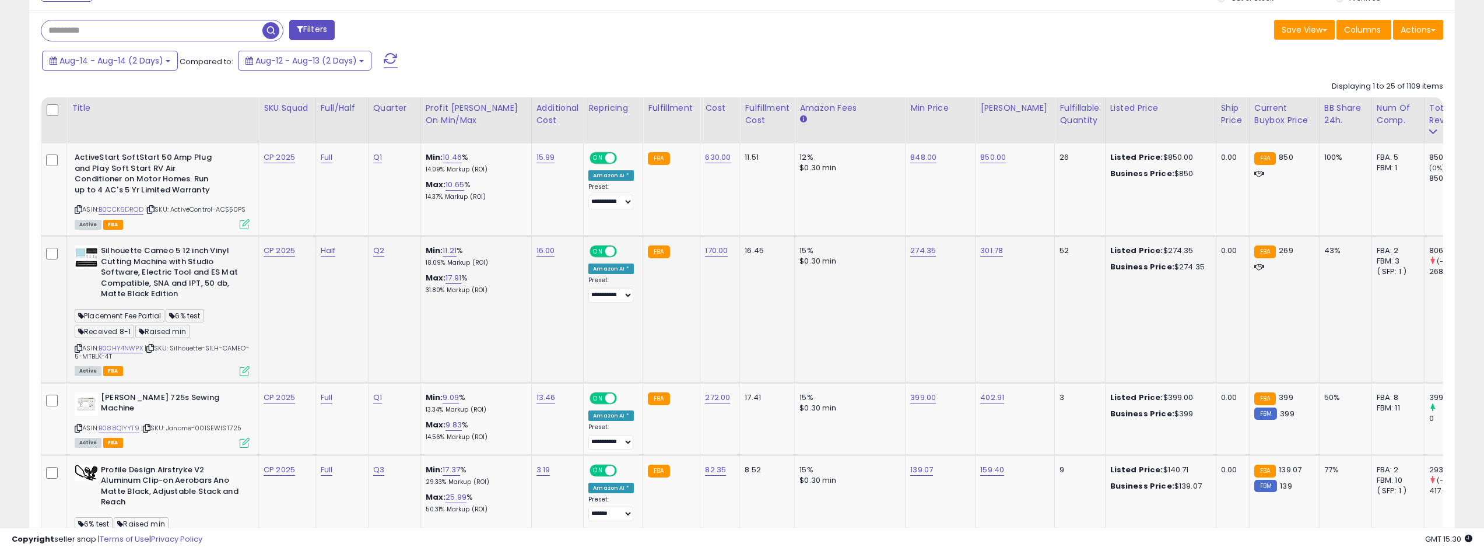
scroll to position [525, 0]
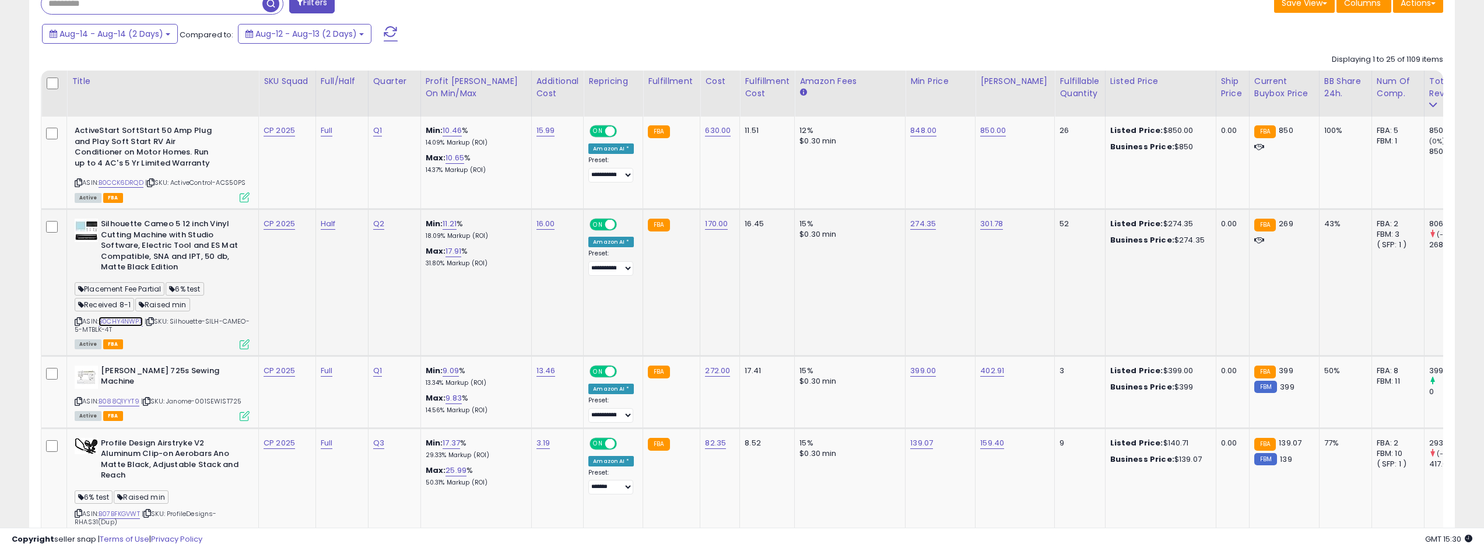
click at [129, 327] on link "B0CHY4NWPX" at bounding box center [121, 322] width 44 height 10
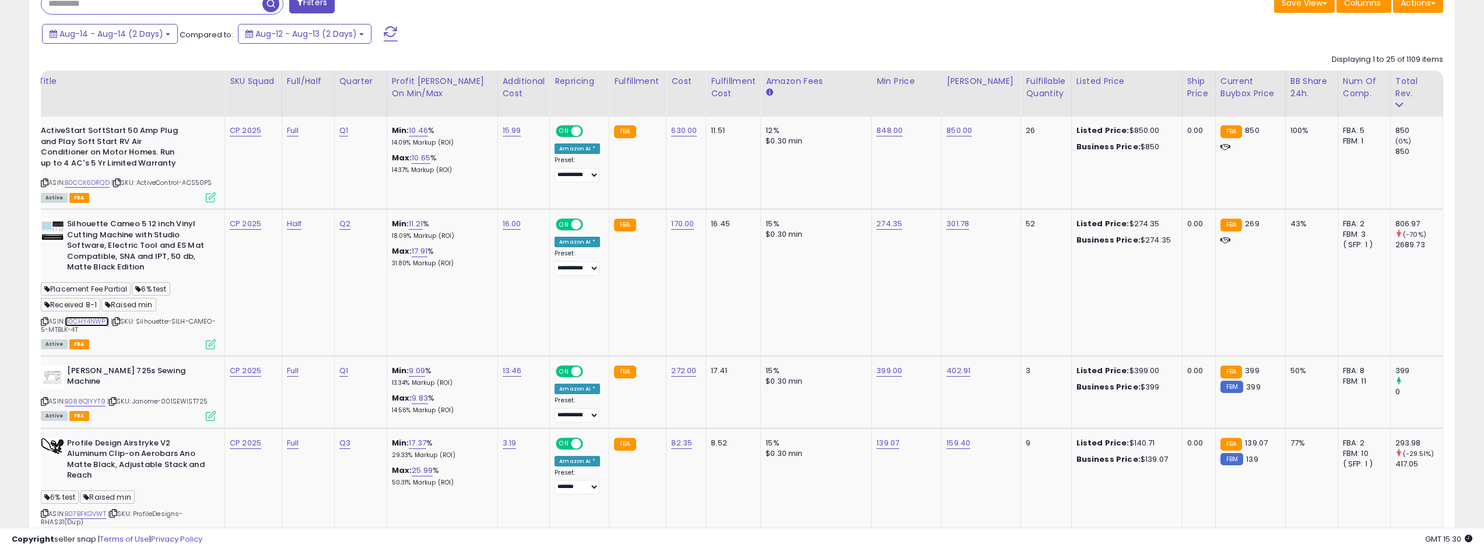
scroll to position [0, 0]
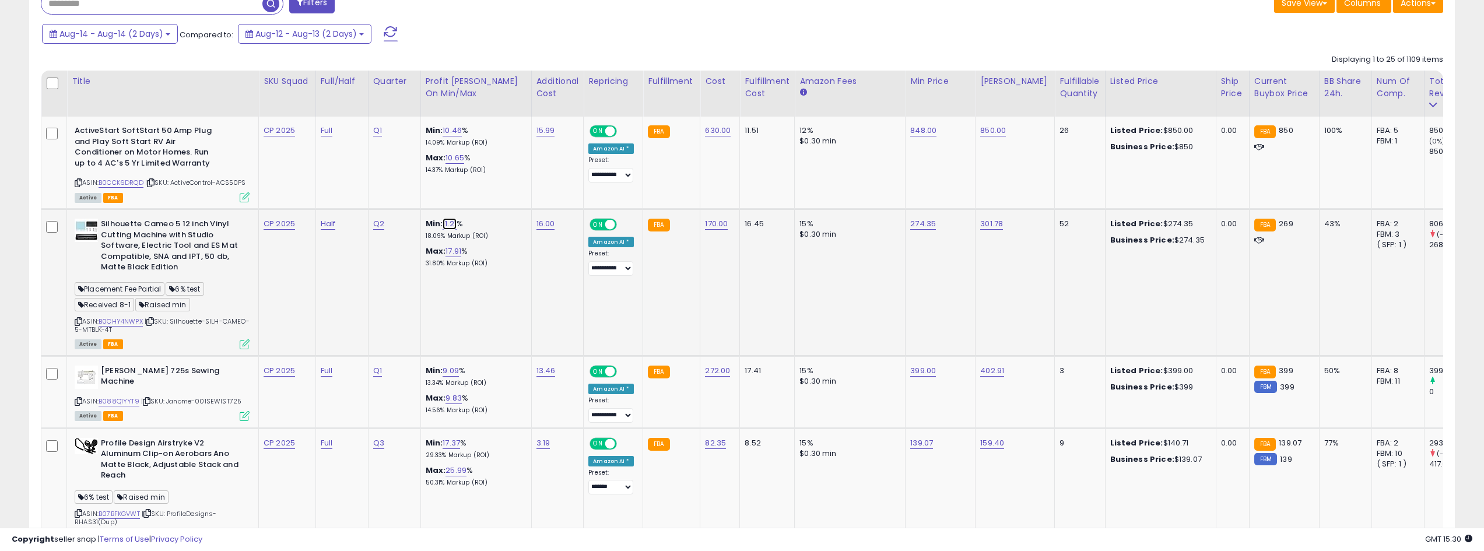
drag, startPoint x: 450, startPoint y: 230, endPoint x: 473, endPoint y: 240, distance: 24.8
click at [450, 229] on link "11.21" at bounding box center [450, 224] width 14 height 12
type input "*****"
click at [489, 201] on icon "submit" at bounding box center [485, 201] width 7 height 7
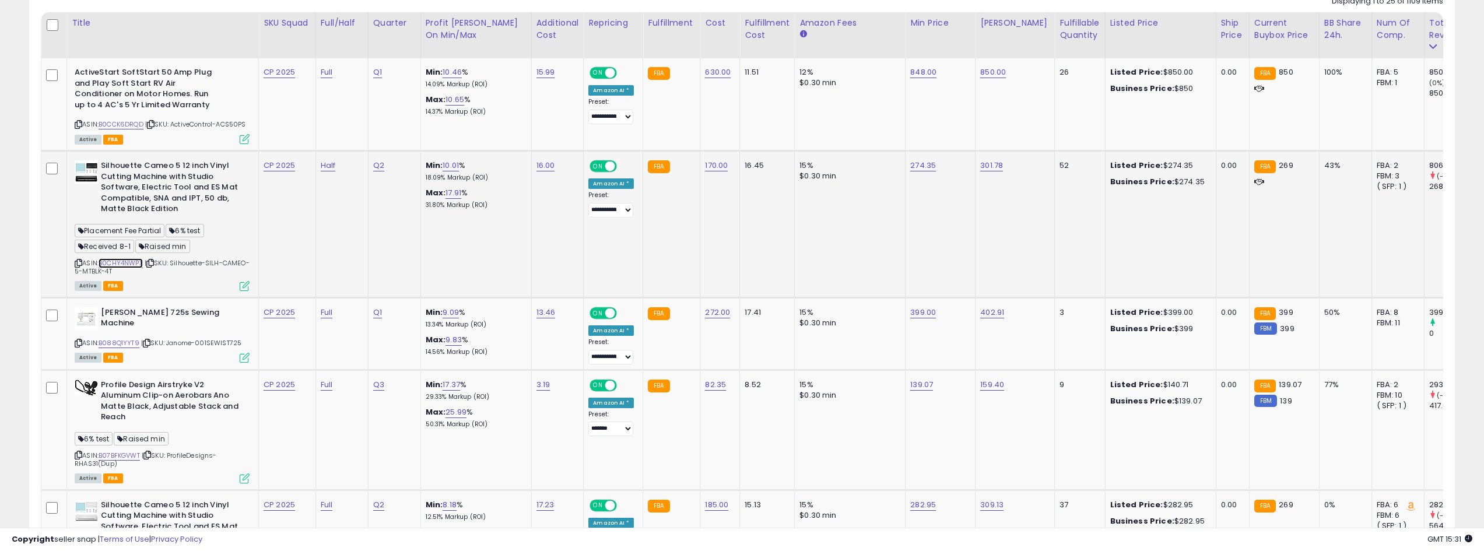
click at [134, 268] on link "B0CHY4NWPX" at bounding box center [121, 263] width 44 height 10
